Goal: Task Accomplishment & Management: Use online tool/utility

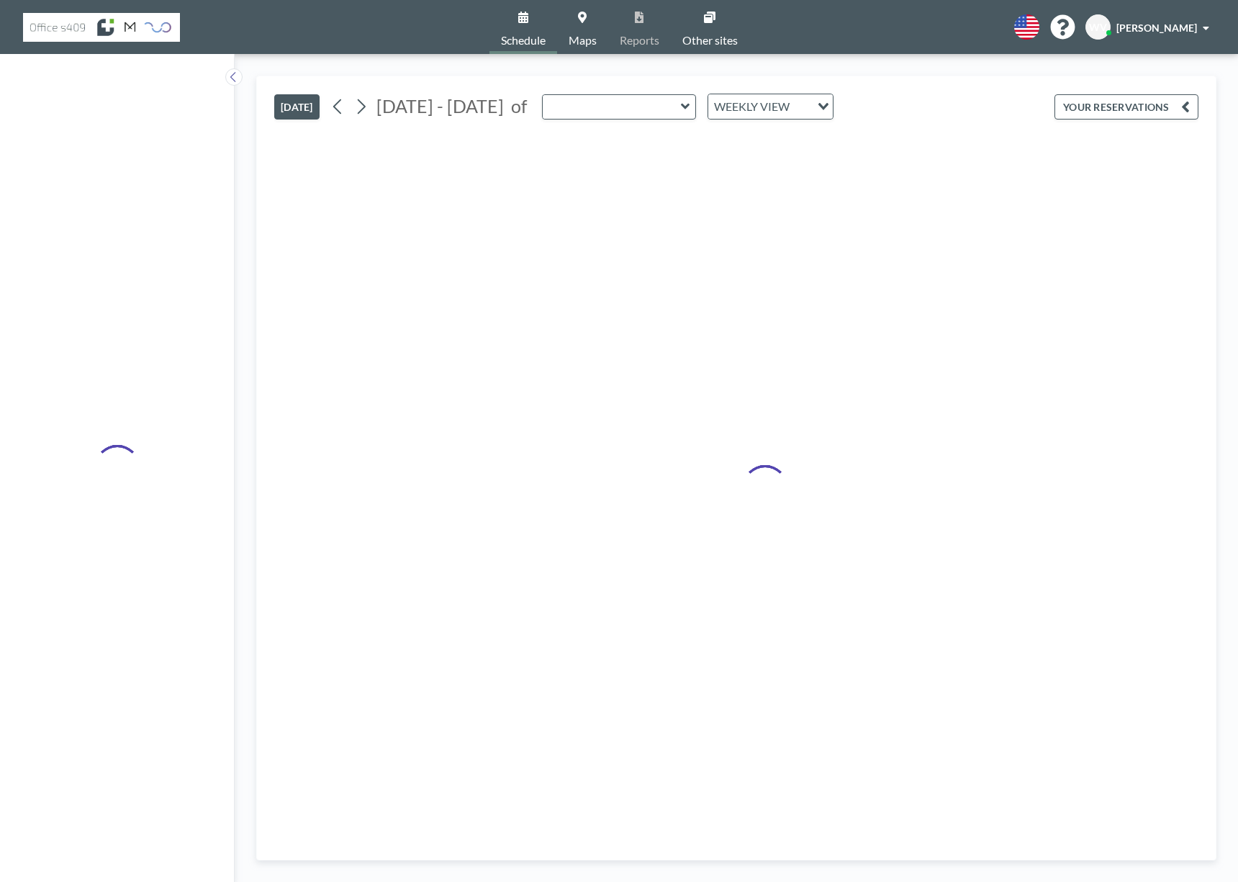
type input "Meet 1"
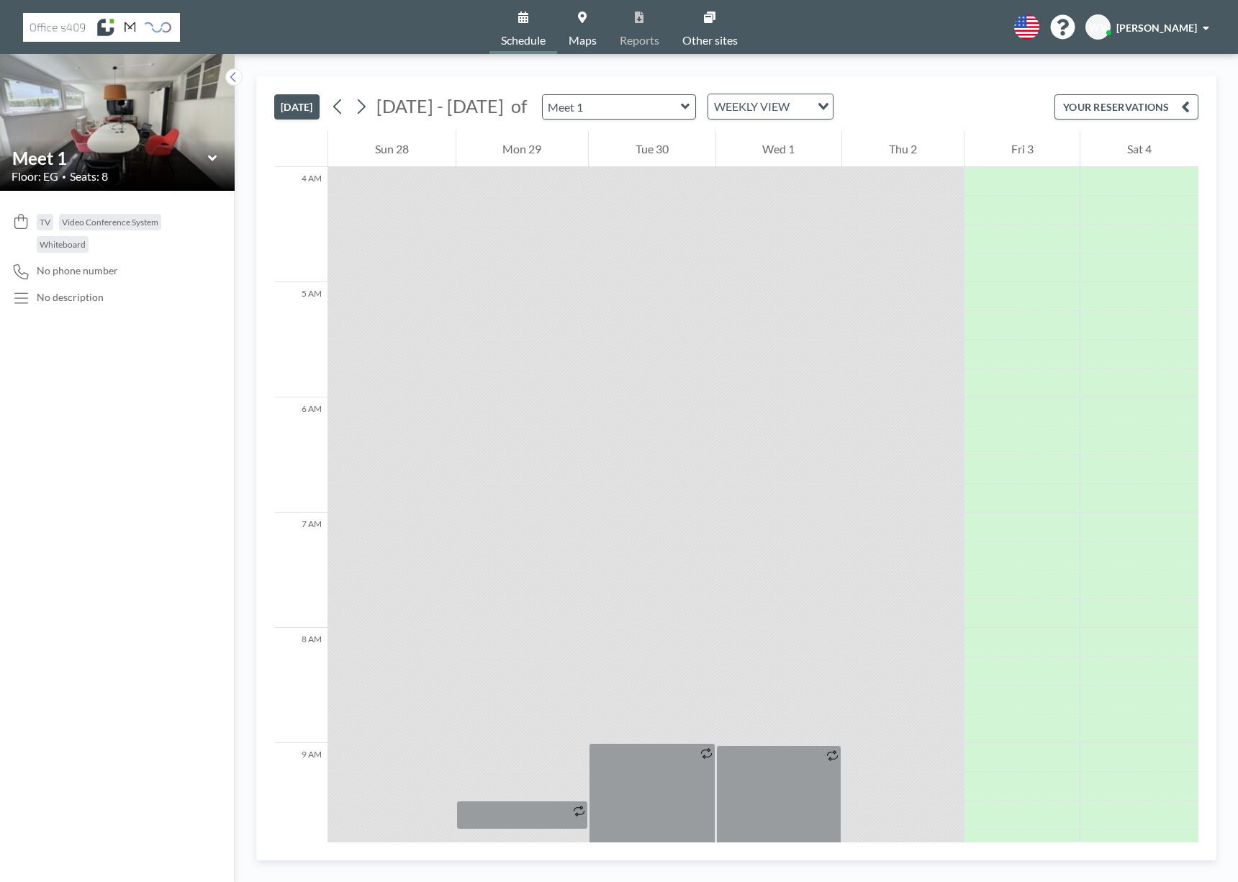
scroll to position [446, 0]
click at [689, 106] on icon at bounding box center [685, 107] width 9 height 6
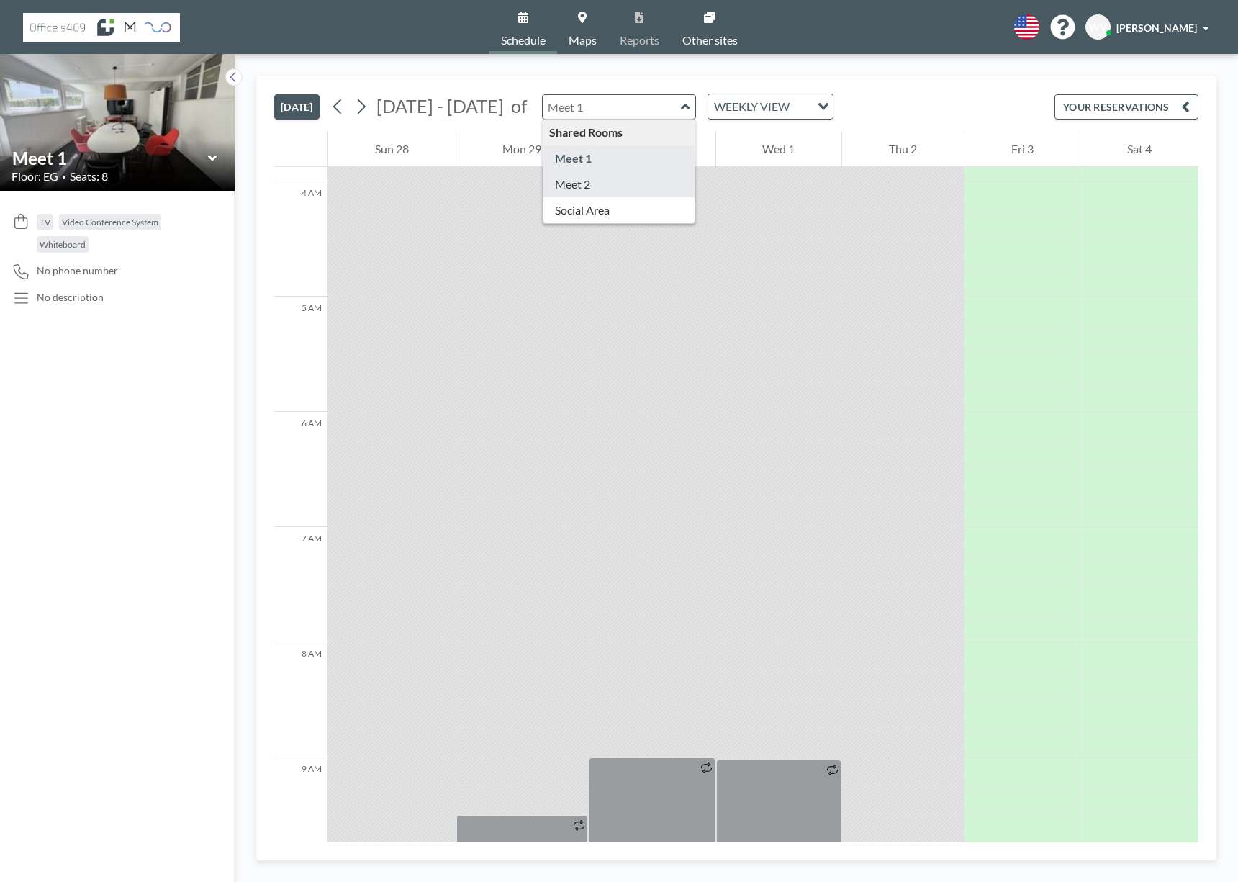
type input "Meet 2"
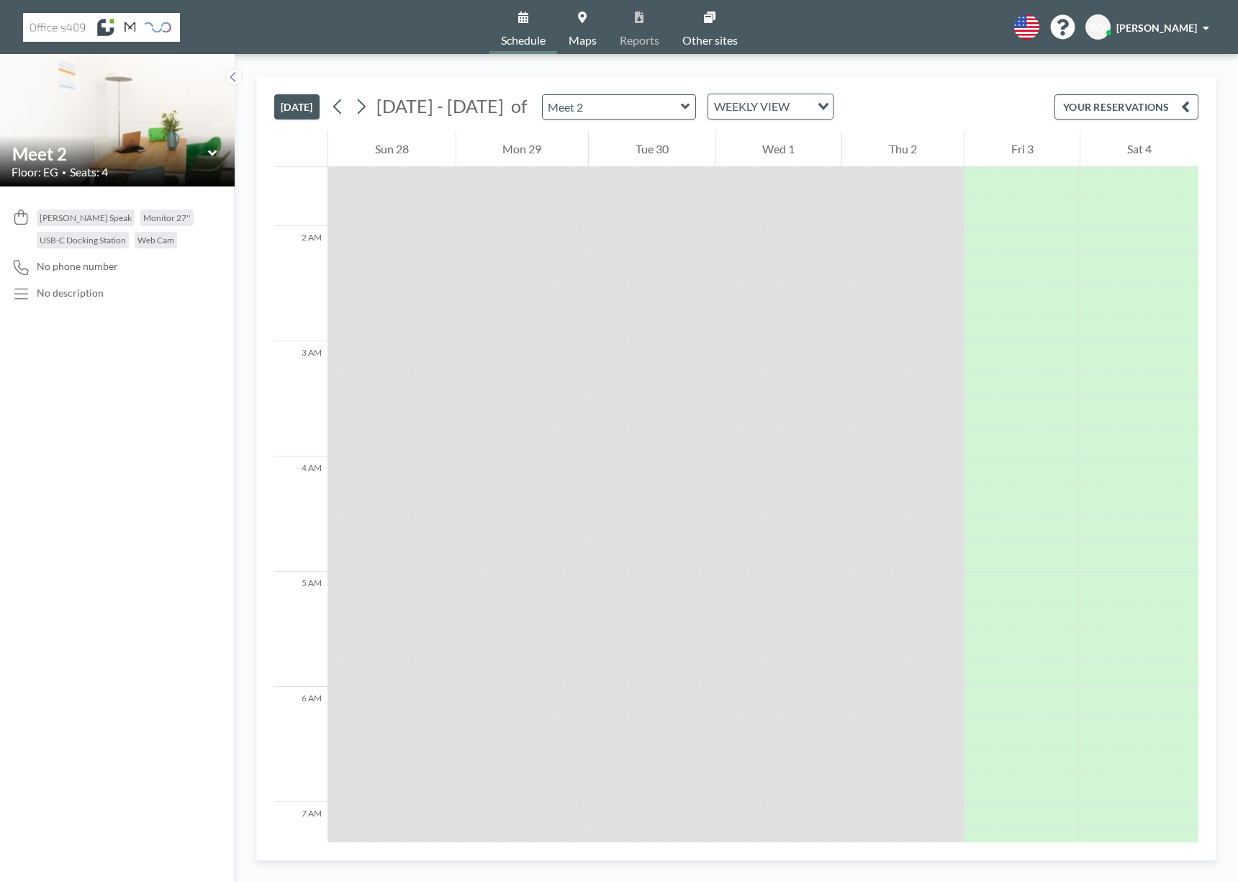
scroll to position [187, 0]
drag, startPoint x: 369, startPoint y: 445, endPoint x: 368, endPoint y: 483, distance: 38.2
click at [372, 504] on div at bounding box center [391, 497] width 127 height 115
click at [353, 457] on div at bounding box center [391, 454] width 127 height 29
click at [304, 448] on div "4 AM" at bounding box center [300, 497] width 53 height 115
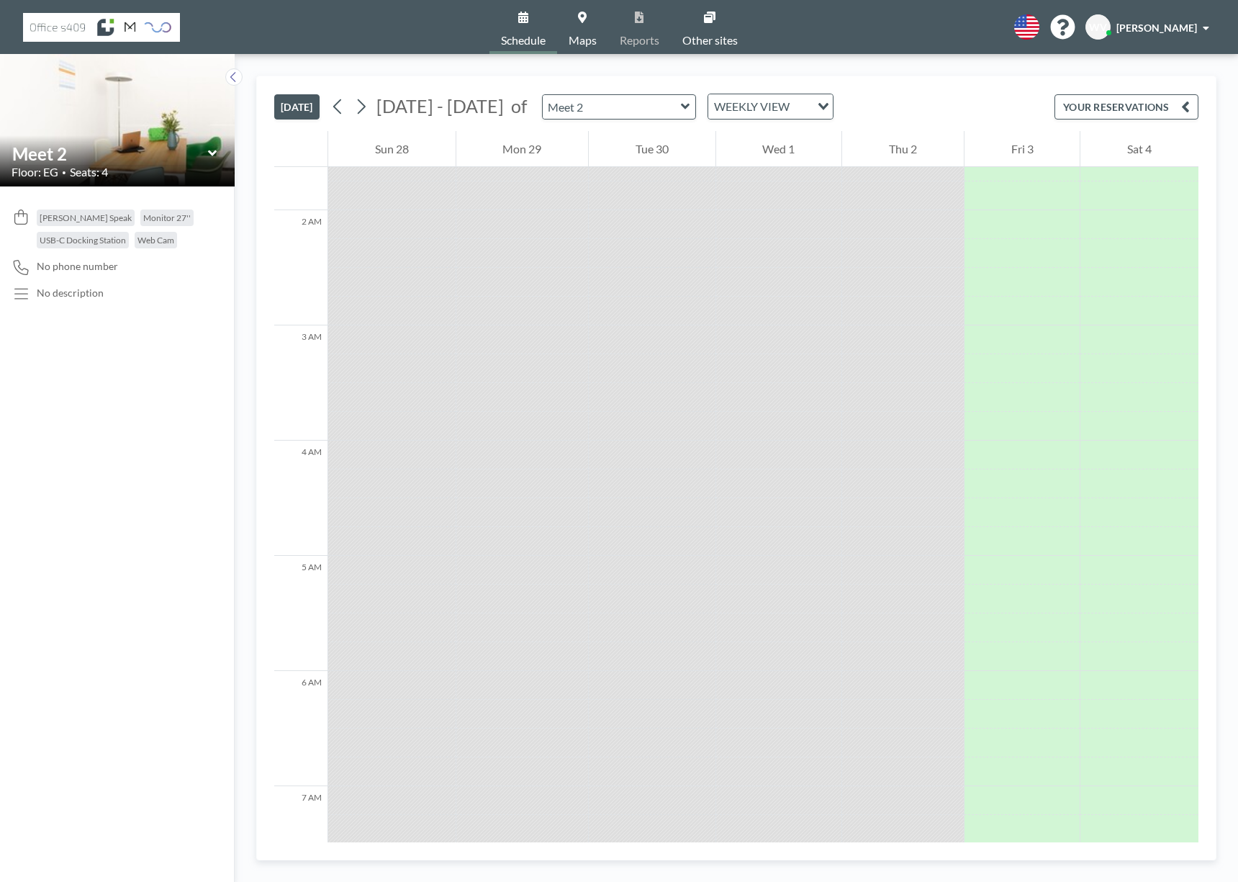
drag, startPoint x: 402, startPoint y: 447, endPoint x: 454, endPoint y: 548, distance: 113.3
click at [659, 109] on input "text" at bounding box center [612, 107] width 138 height 24
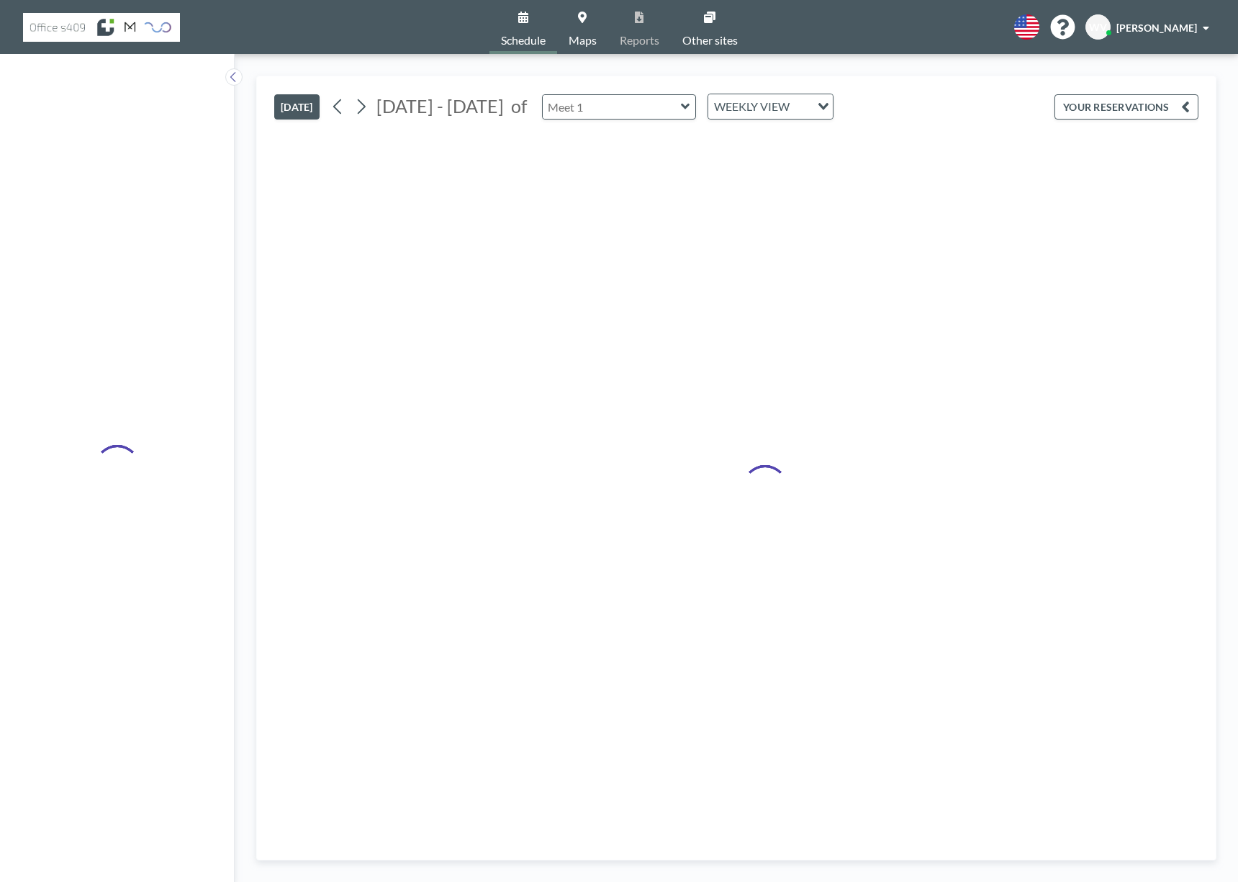
type input "Meet 1"
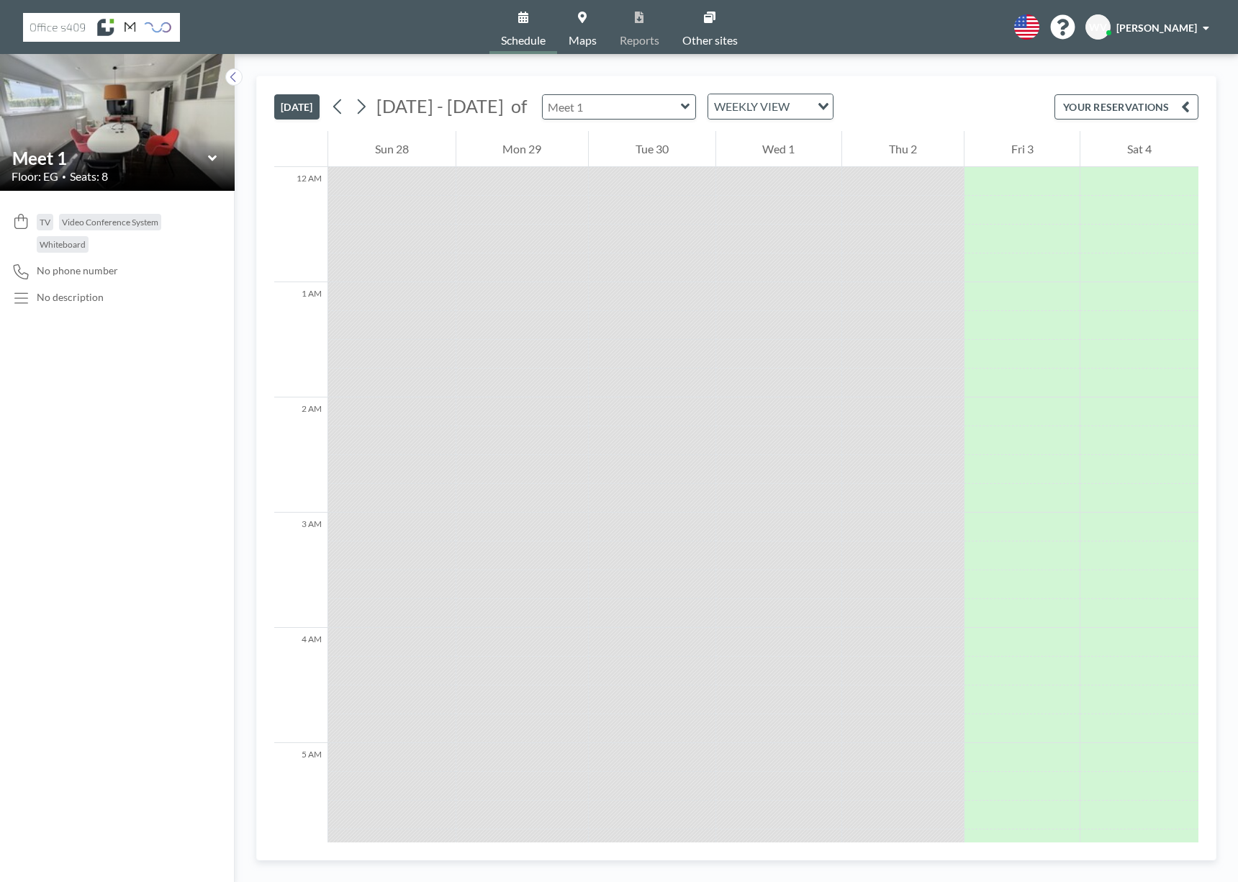
click at [636, 101] on input "text" at bounding box center [612, 107] width 138 height 24
type input "Meet 2"
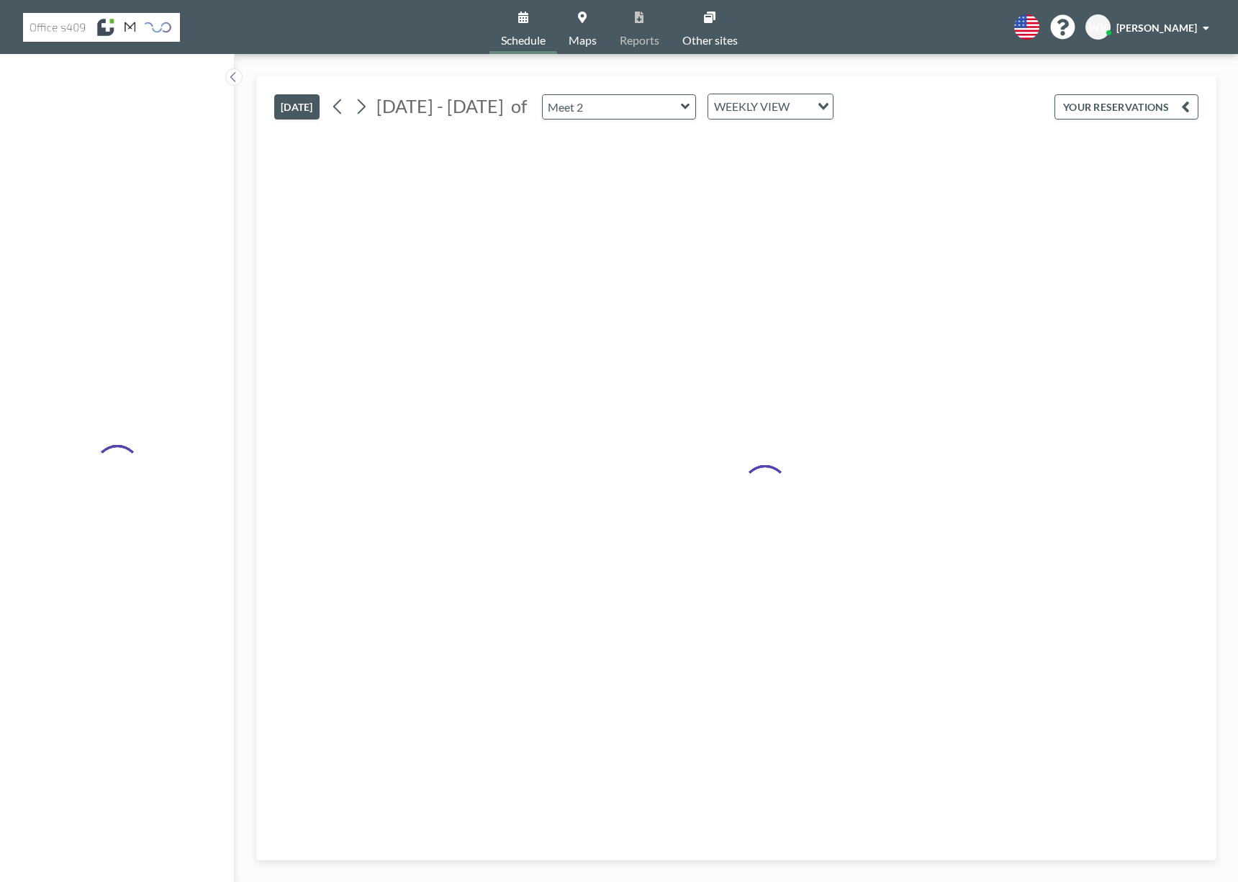
drag, startPoint x: 630, startPoint y: 184, endPoint x: 684, endPoint y: 204, distance: 57.6
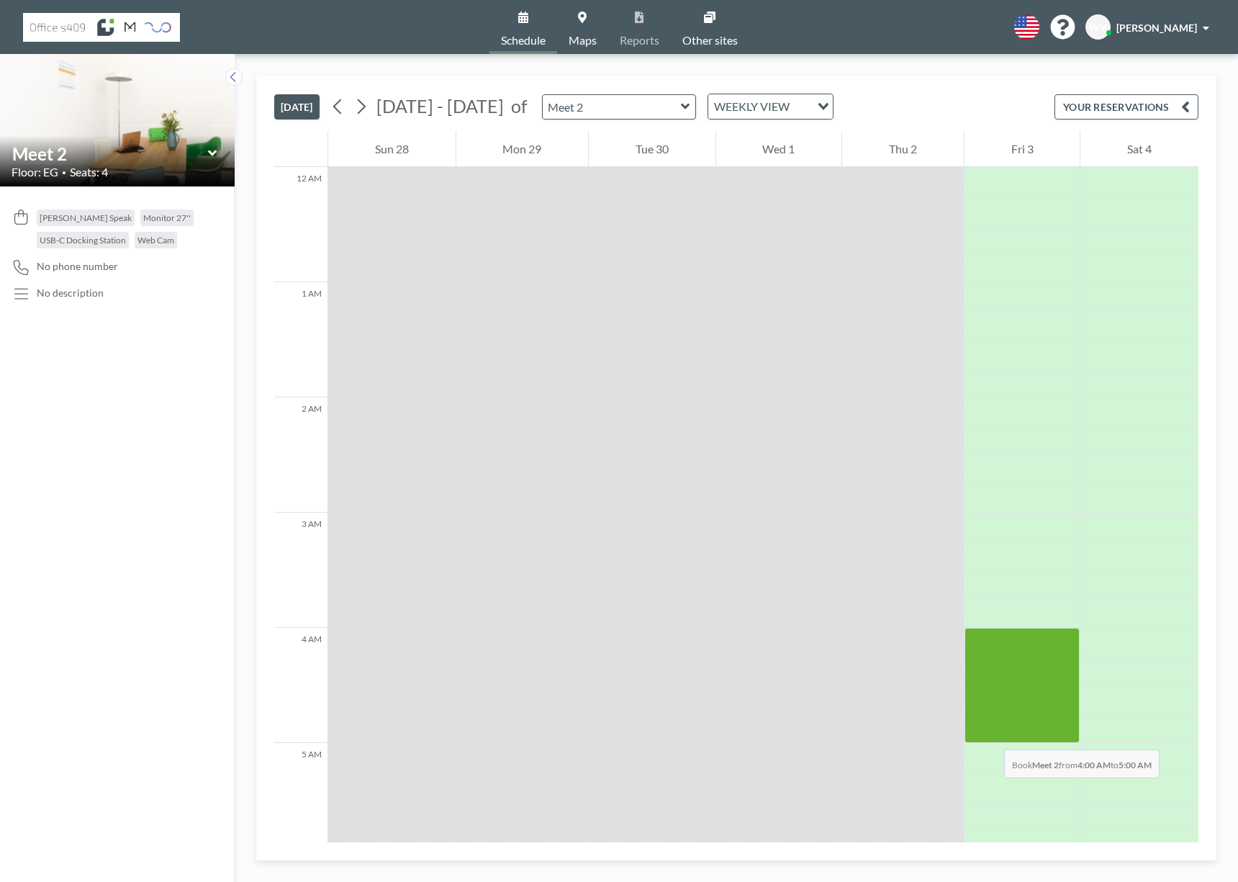
drag, startPoint x: 983, startPoint y: 637, endPoint x: 990, endPoint y: 734, distance: 97.4
click at [990, 734] on div at bounding box center [1022, 685] width 116 height 115
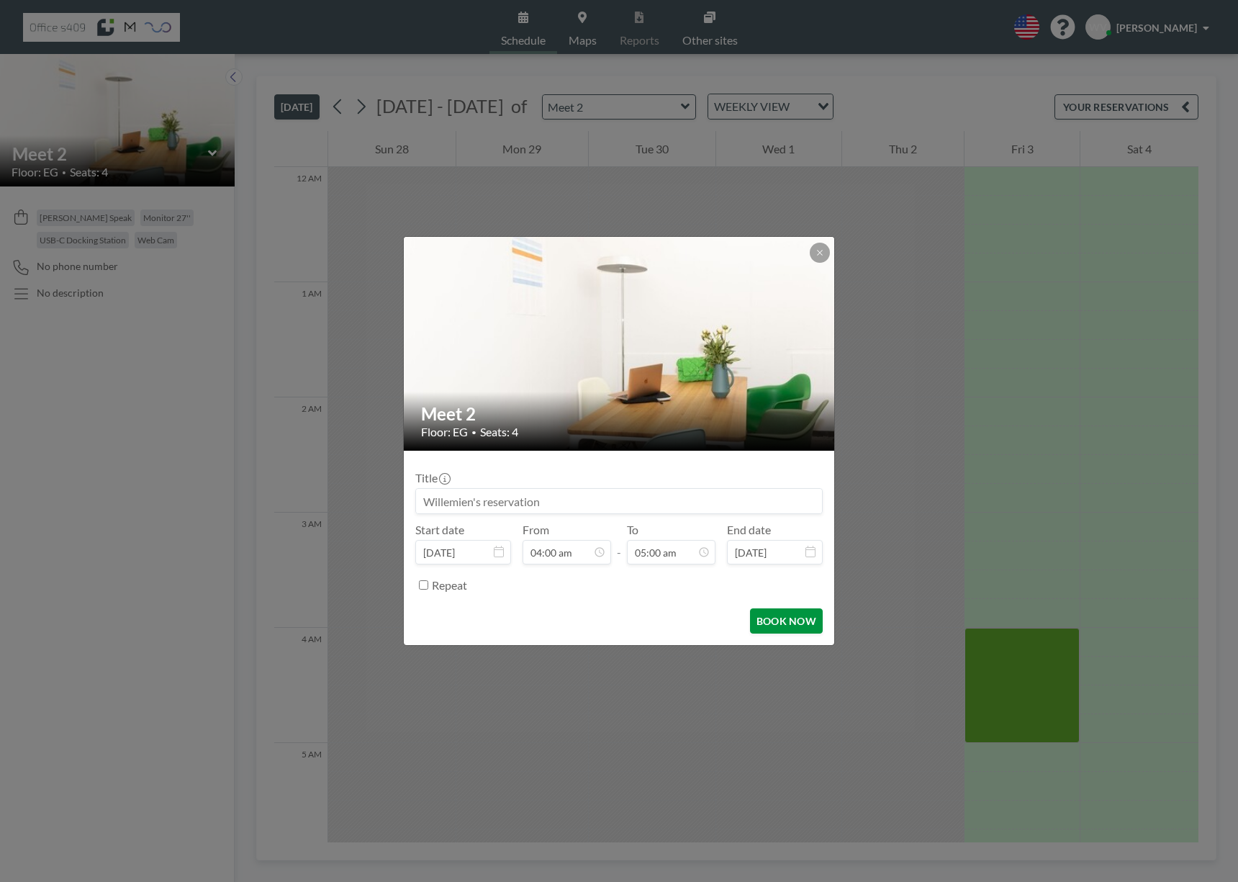
click at [793, 625] on button "BOOK NOW" at bounding box center [786, 620] width 73 height 25
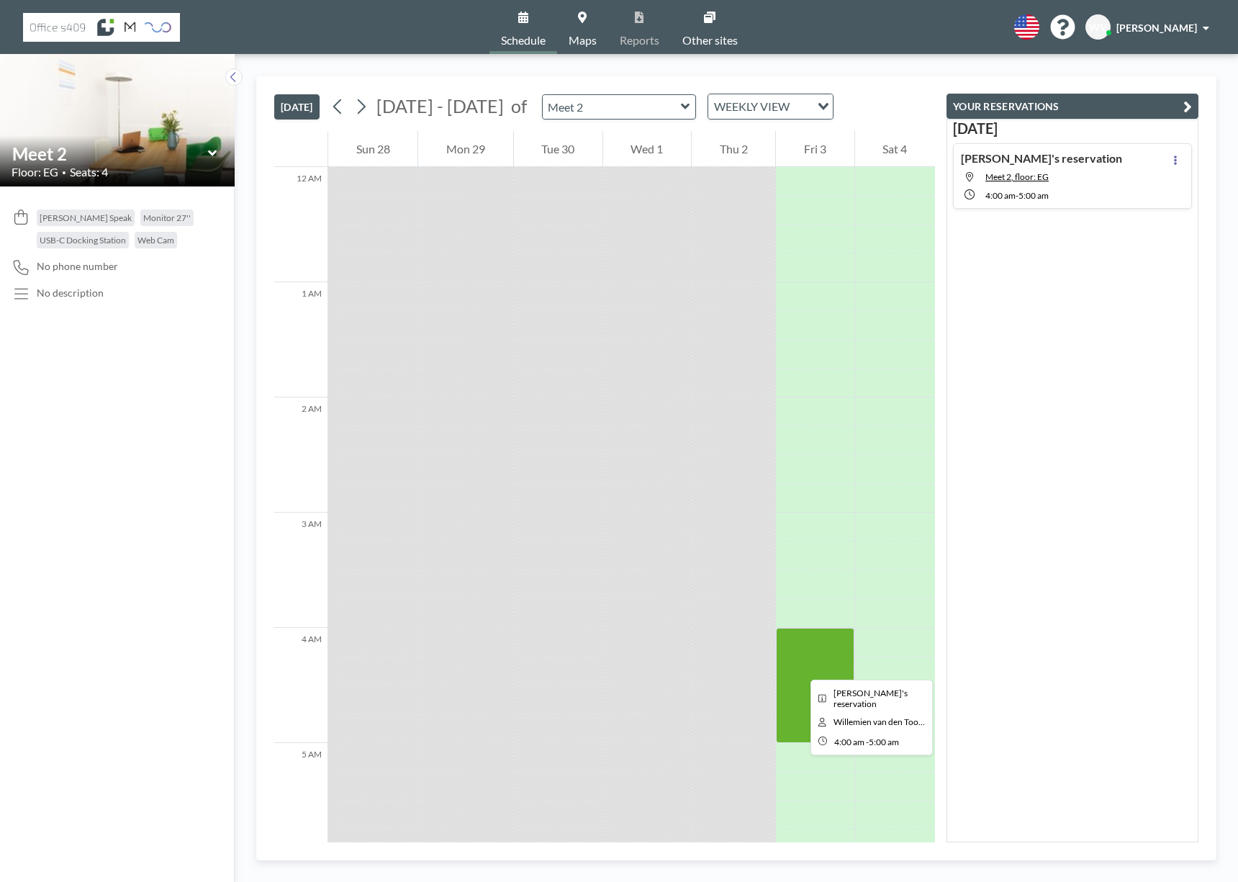
click at [799, 666] on div at bounding box center [815, 685] width 78 height 115
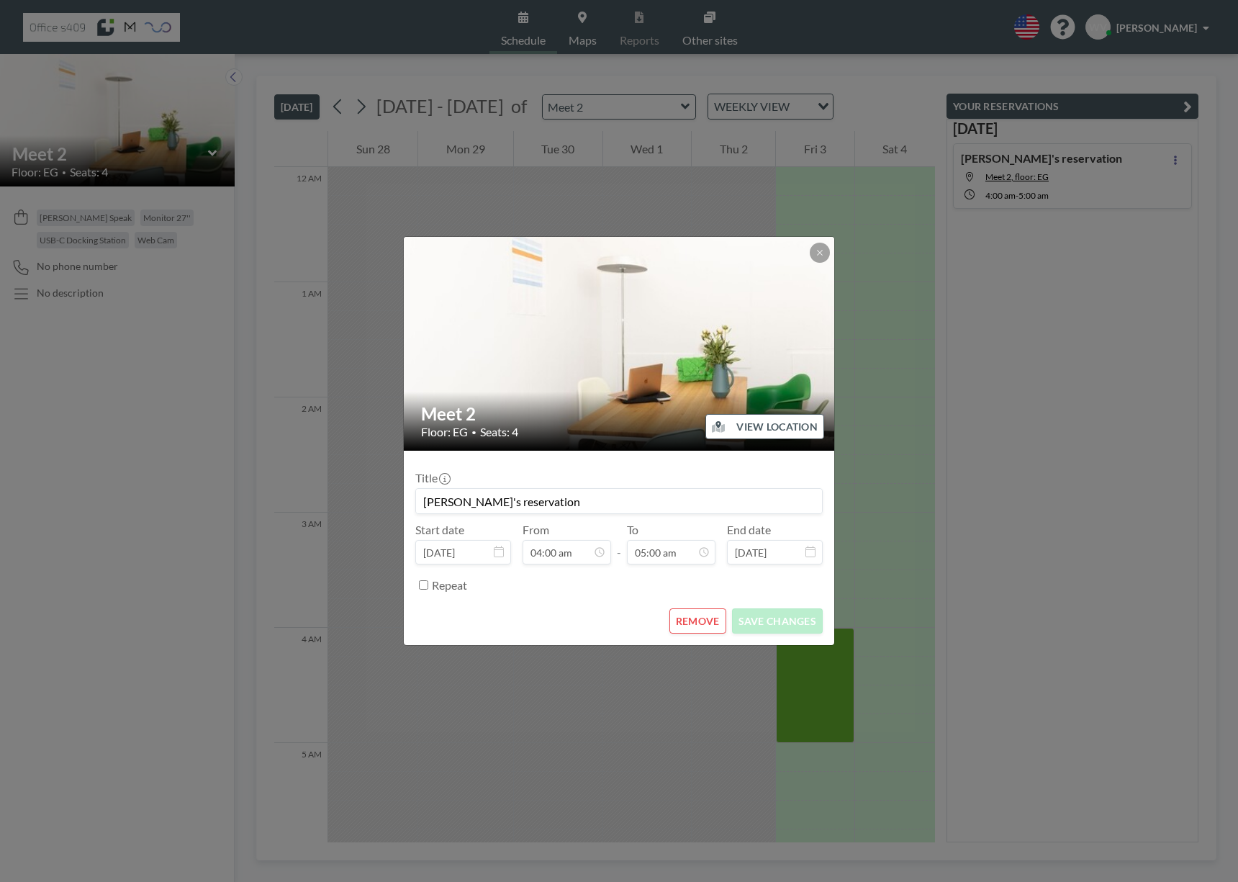
click at [701, 623] on button "REMOVE" at bounding box center [697, 620] width 57 height 25
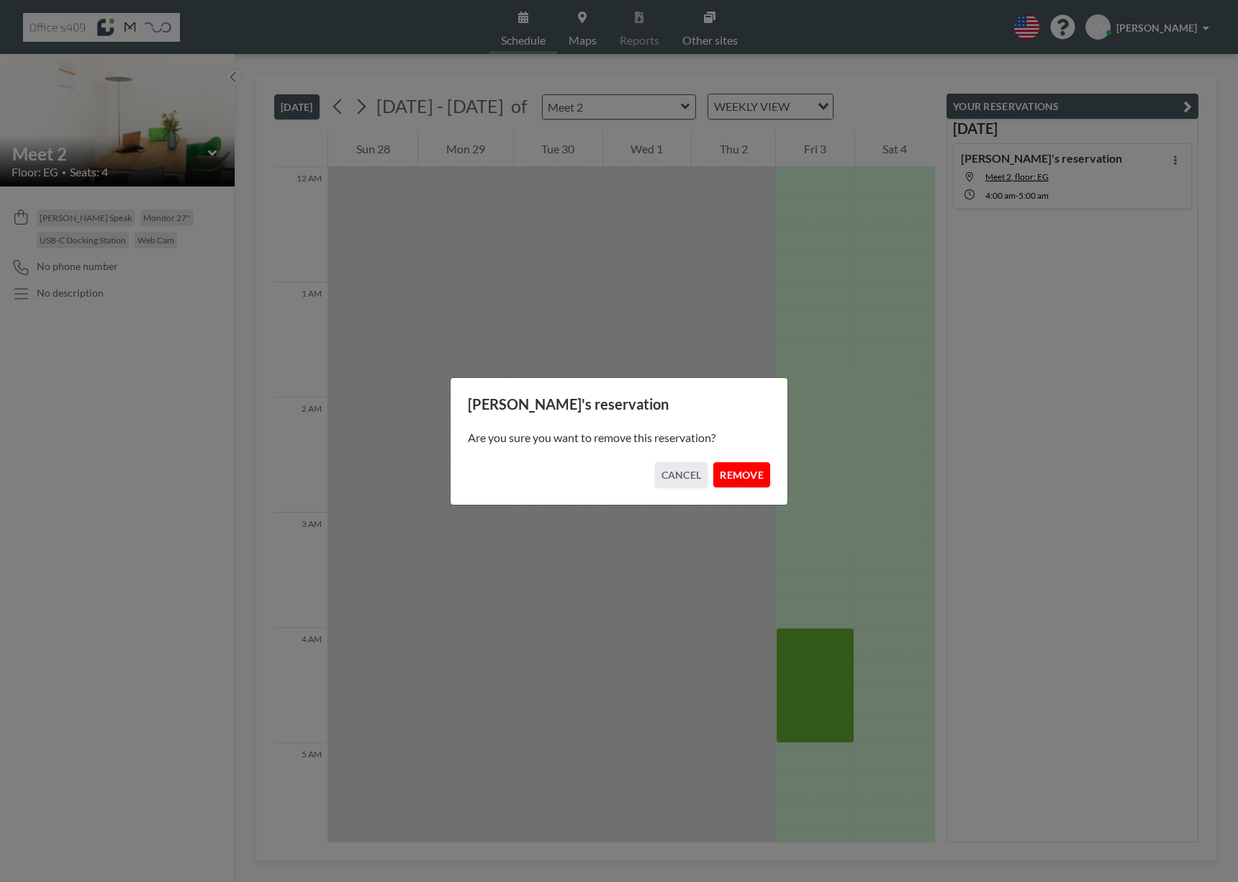
click at [746, 473] on button "REMOVE" at bounding box center [741, 474] width 57 height 25
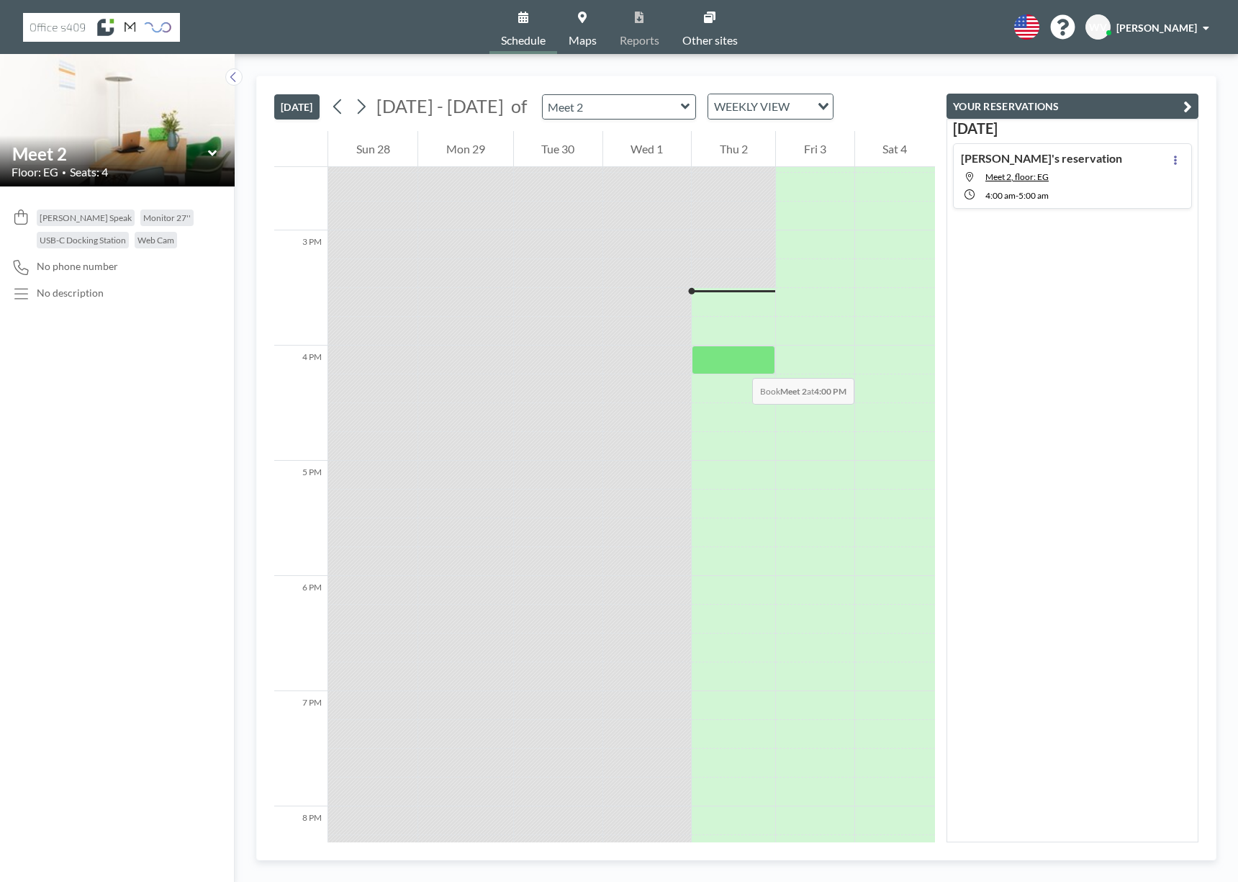
scroll to position [1670, 0]
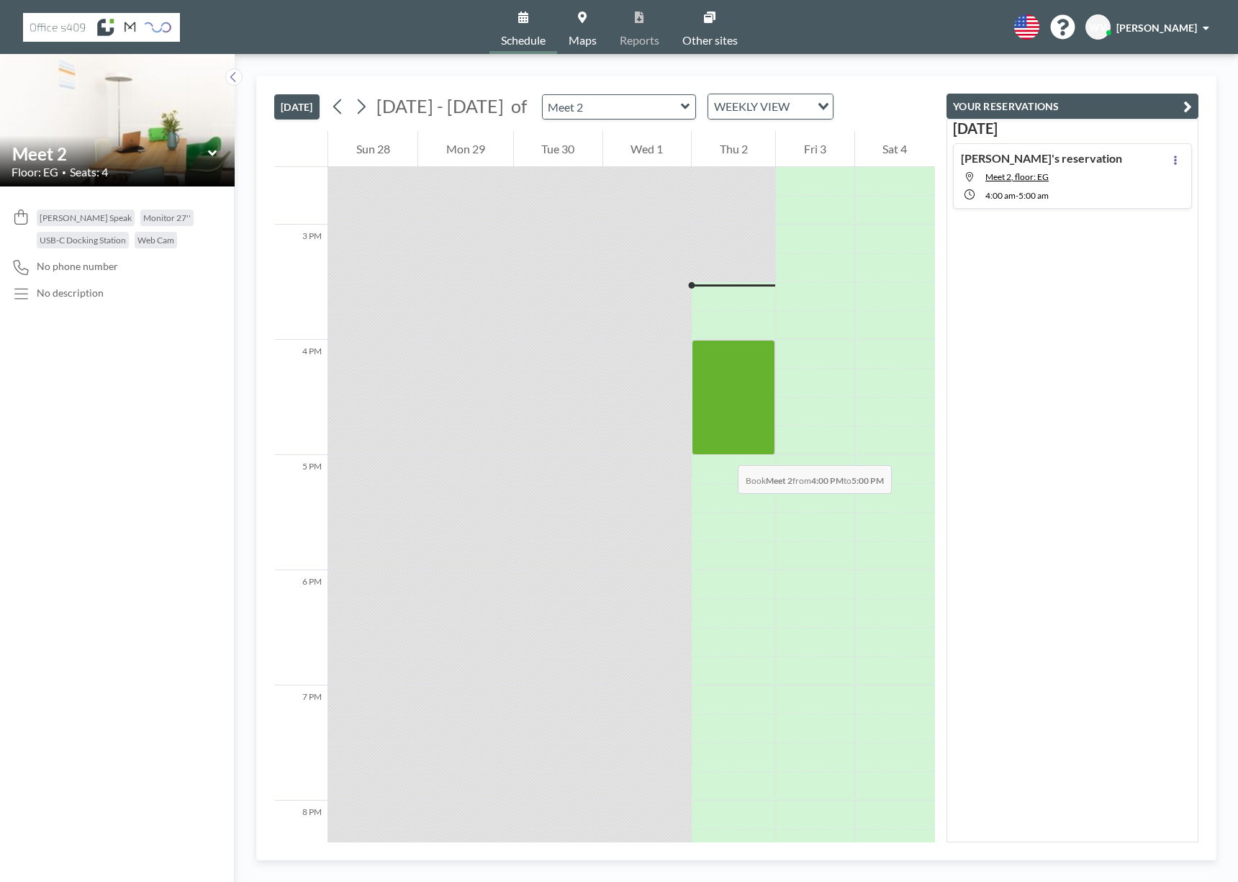
drag, startPoint x: 729, startPoint y: 353, endPoint x: 723, endPoint y: 451, distance: 97.3
click at [723, 451] on div at bounding box center [733, 397] width 83 height 115
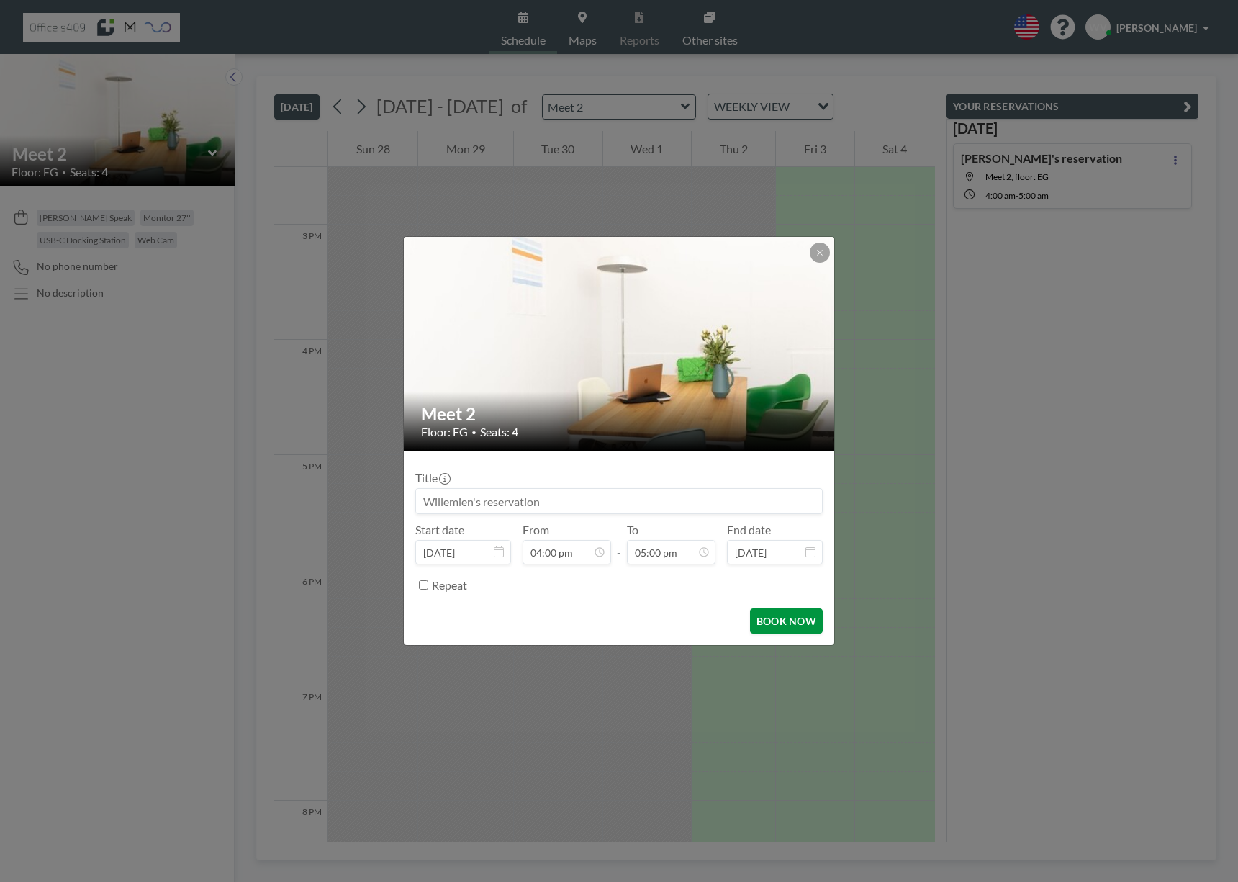
click at [790, 621] on button "BOOK NOW" at bounding box center [786, 620] width 73 height 25
